Goal: Download file/media

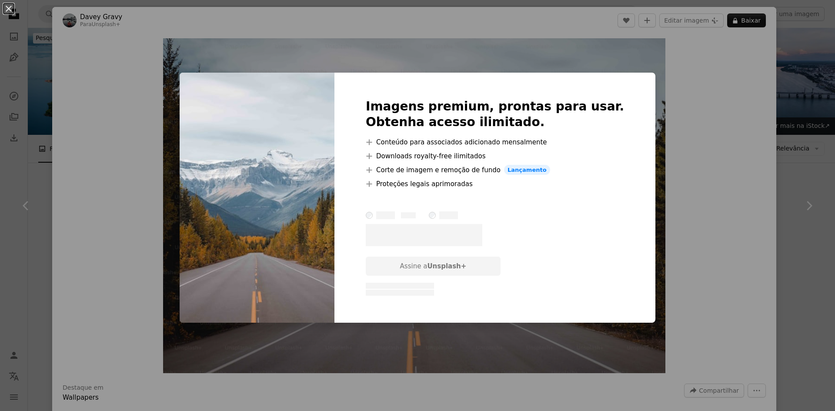
scroll to position [435, 0]
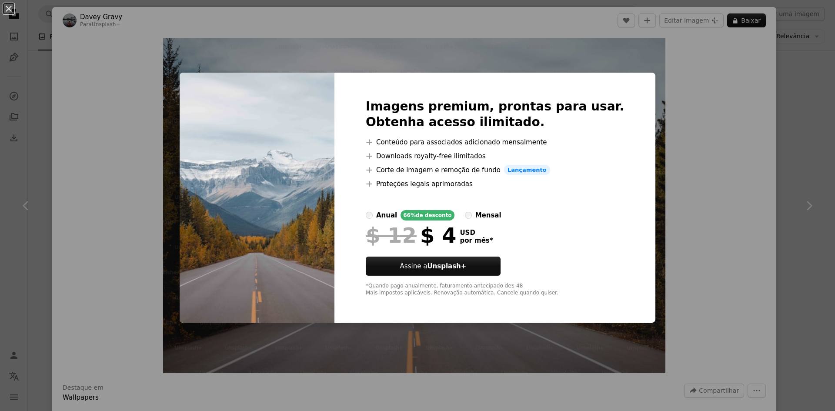
click at [675, 142] on div "An X shape Imagens premium, prontas para usar. Obtenha acesso ilimitado. A plus…" at bounding box center [417, 205] width 835 height 411
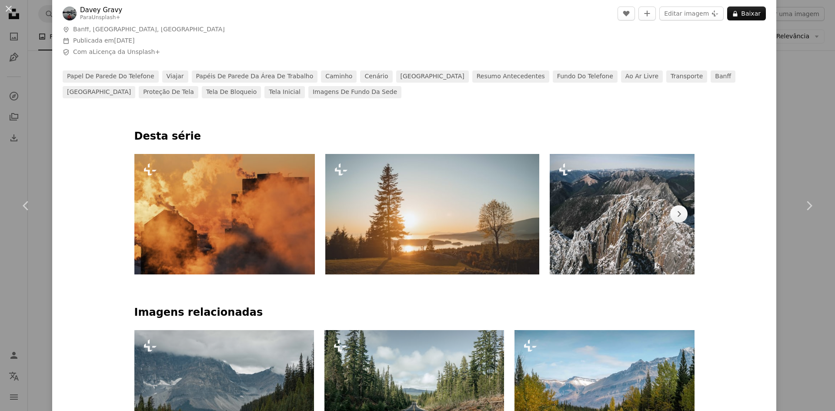
scroll to position [566, 0]
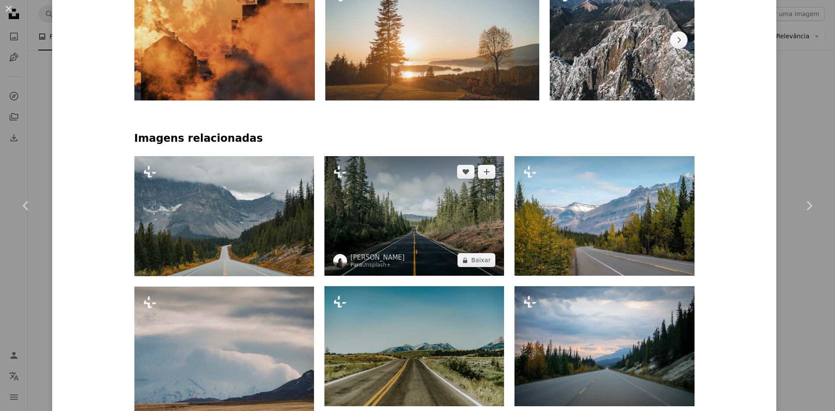
click at [426, 223] on img at bounding box center [415, 216] width 180 height 120
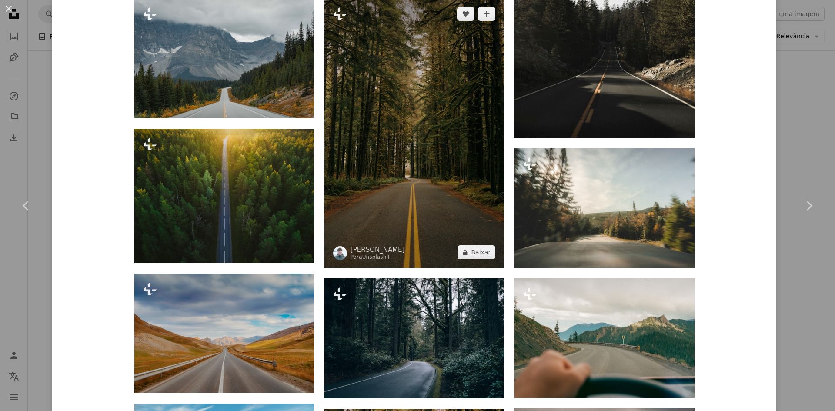
scroll to position [1001, 0]
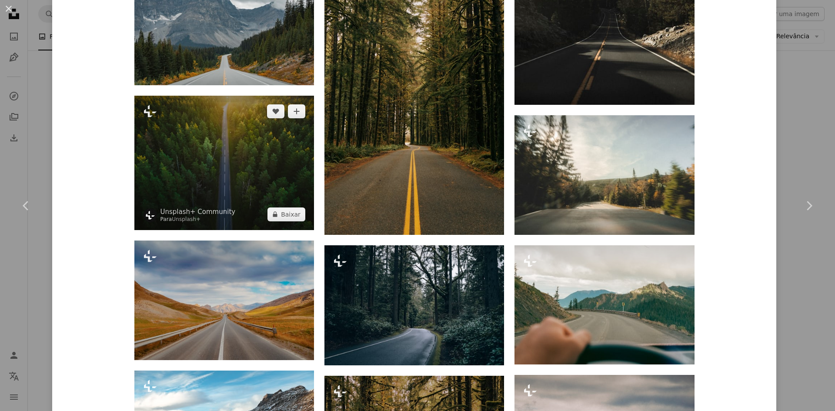
click at [240, 153] on img at bounding box center [224, 163] width 180 height 134
